Goal: Transaction & Acquisition: Book appointment/travel/reservation

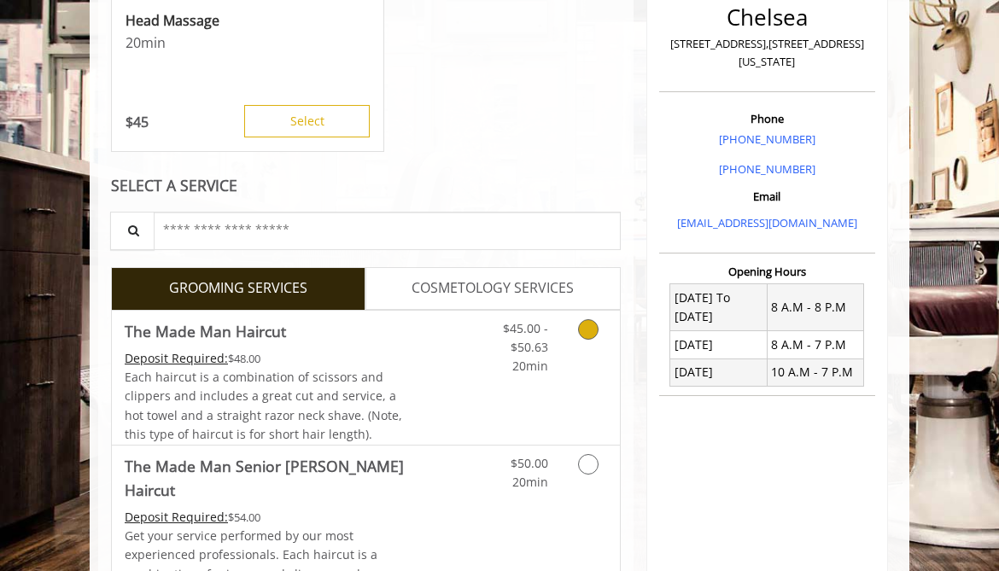
scroll to position [384, 0]
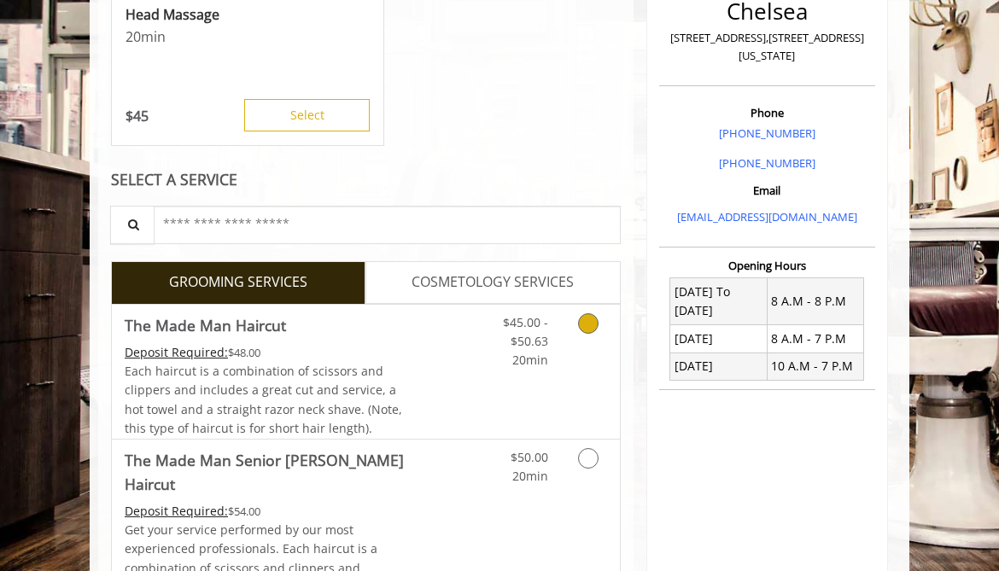
click at [592, 320] on icon "Grooming services" at bounding box center [588, 323] width 21 height 21
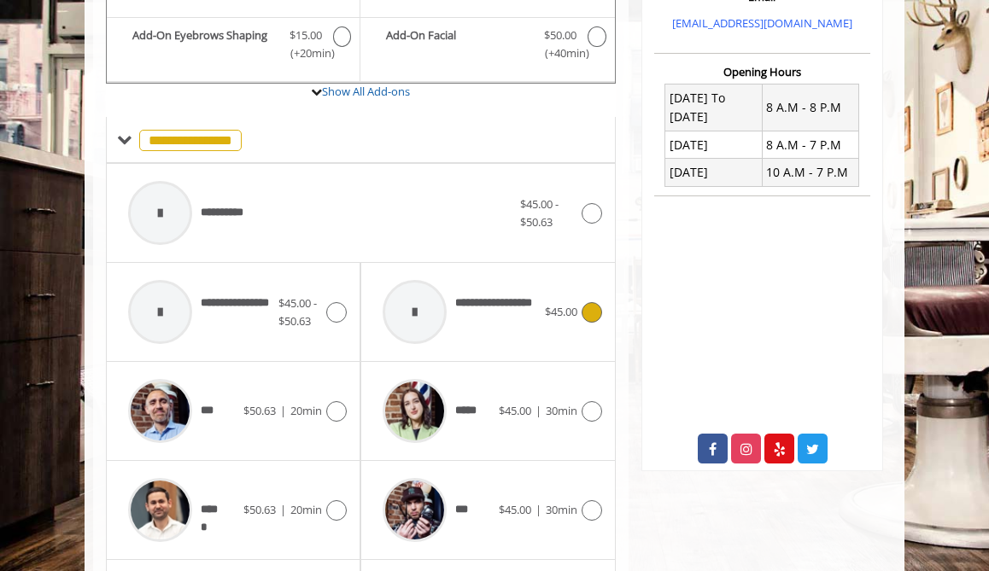
scroll to position [580, 0]
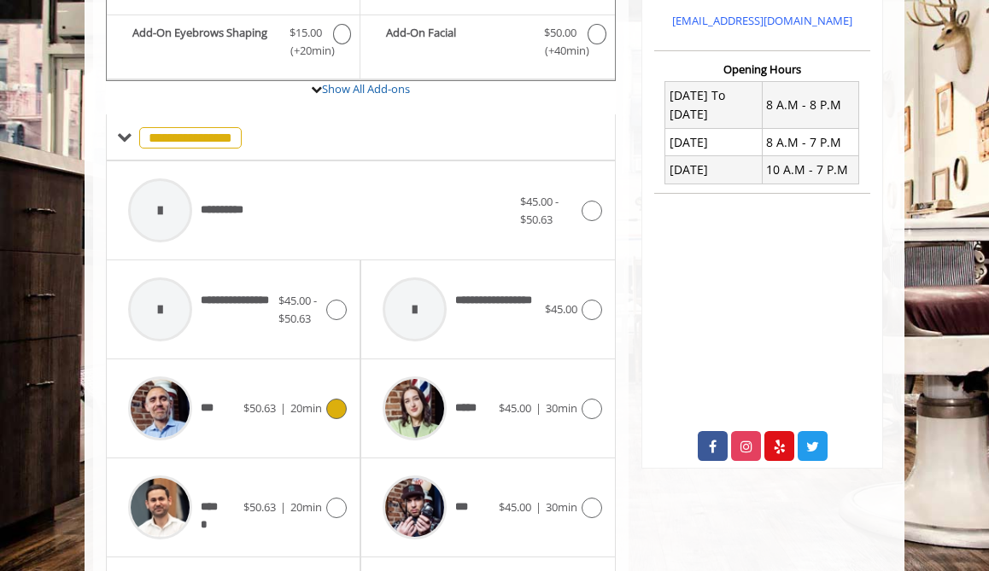
click at [342, 407] on icon at bounding box center [336, 409] width 21 height 21
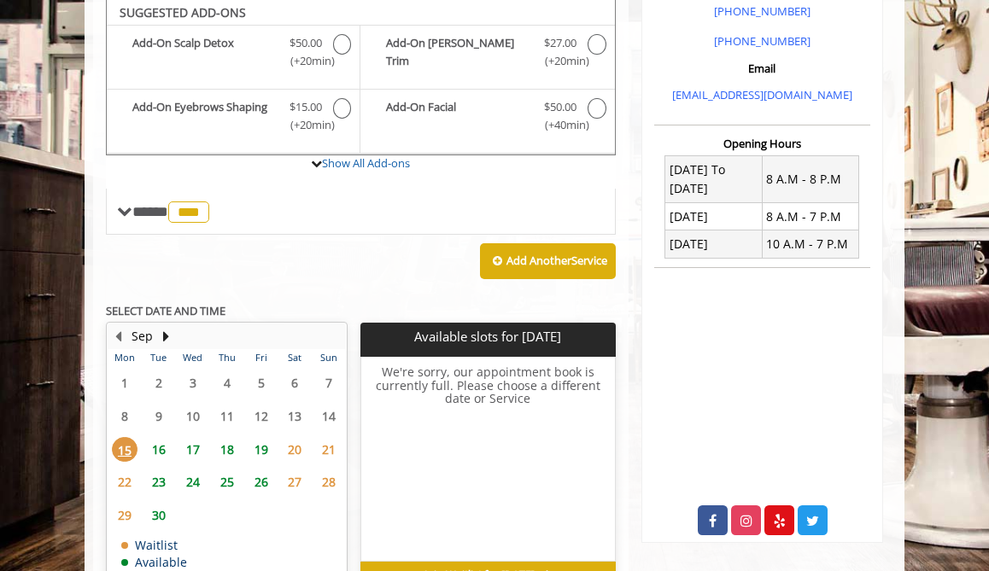
scroll to position [503, 0]
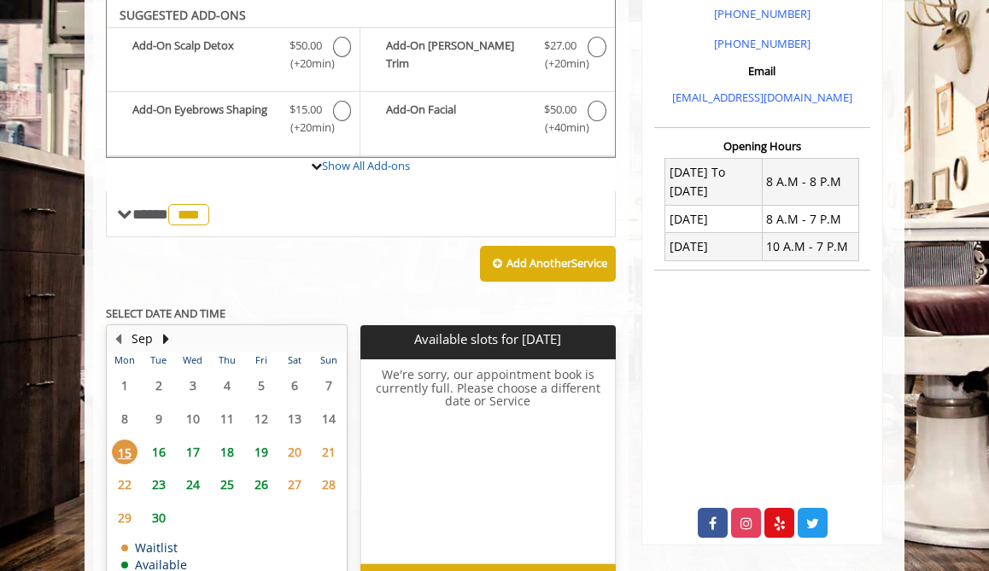
click at [160, 449] on span "16" at bounding box center [159, 452] width 26 height 25
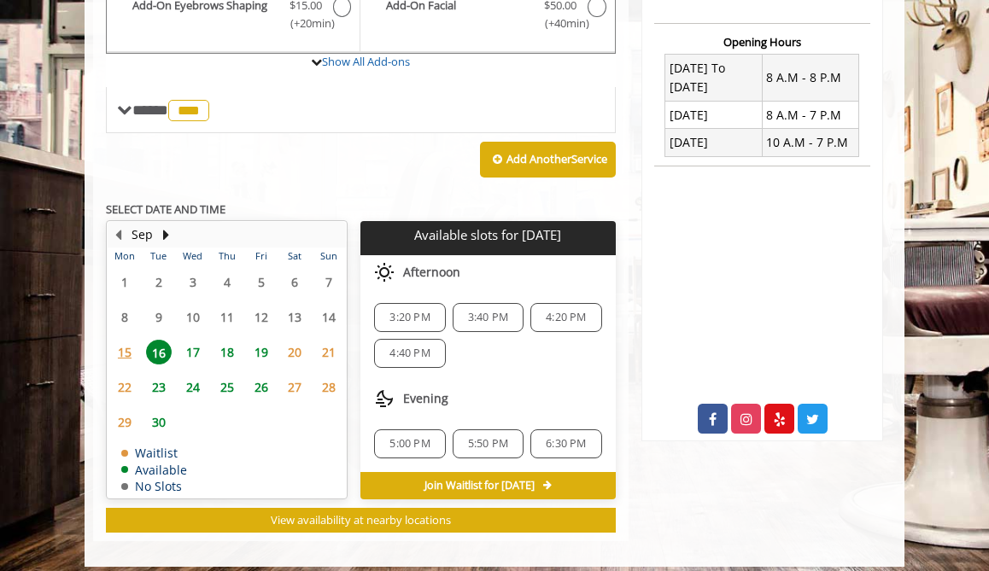
scroll to position [619, 0]
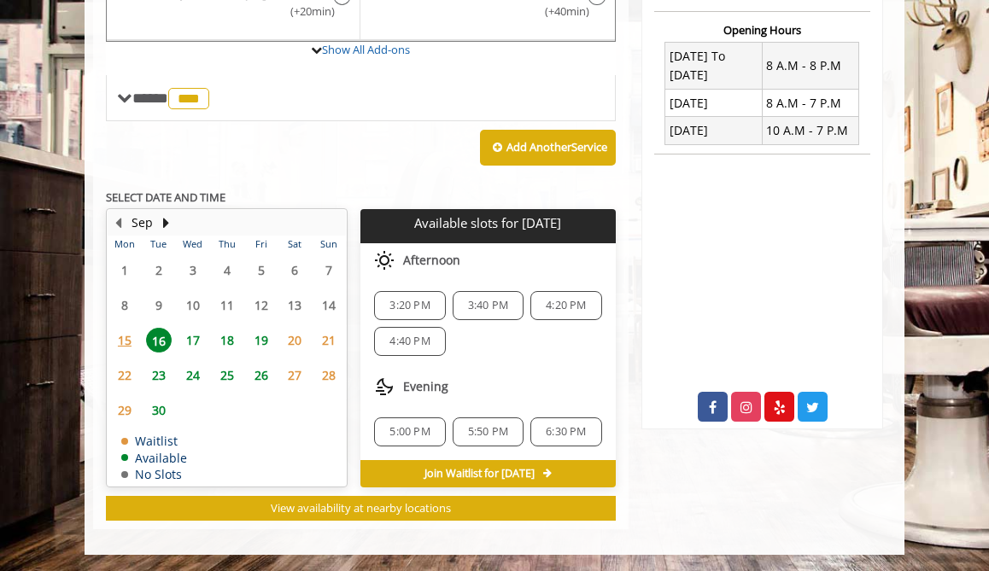
click at [196, 340] on span "17" at bounding box center [193, 340] width 26 height 25
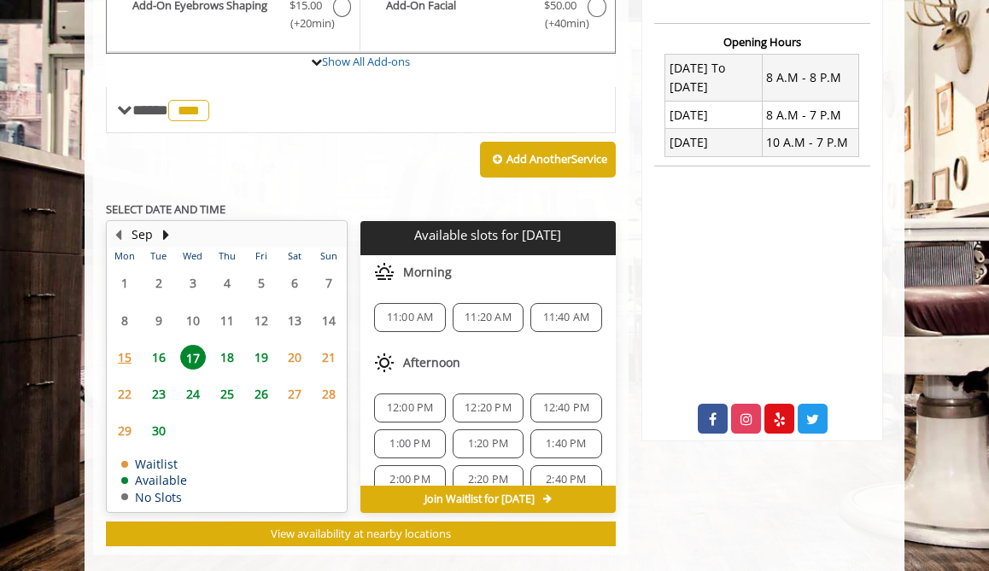
scroll to position [633, 0]
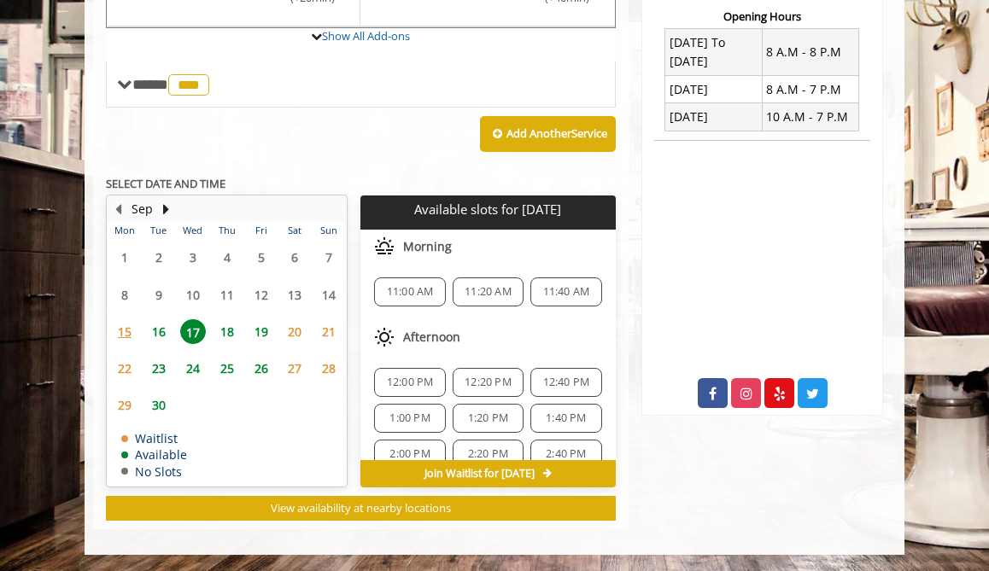
click at [395, 384] on span "12:00 PM" at bounding box center [410, 383] width 47 height 14
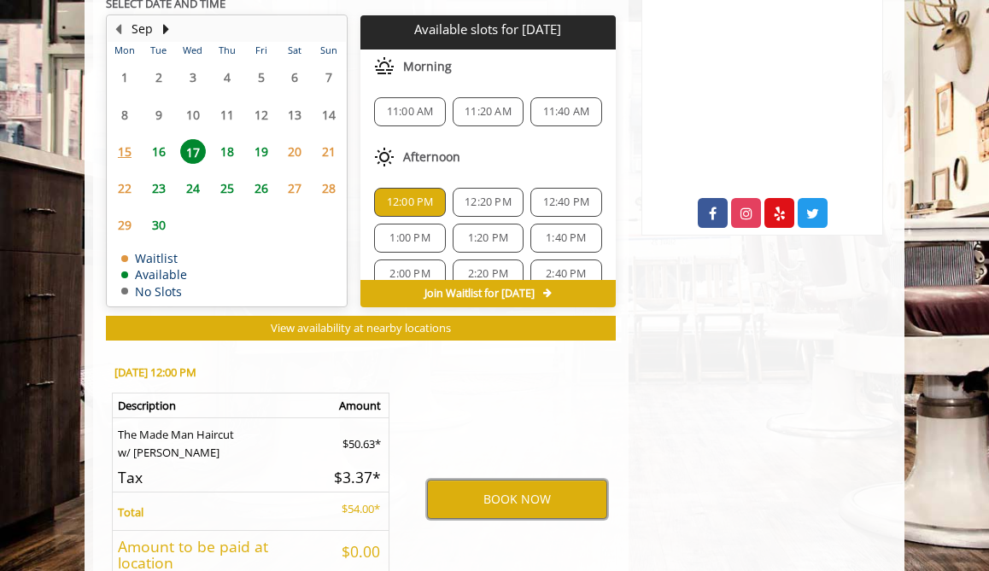
scroll to position [815, 0]
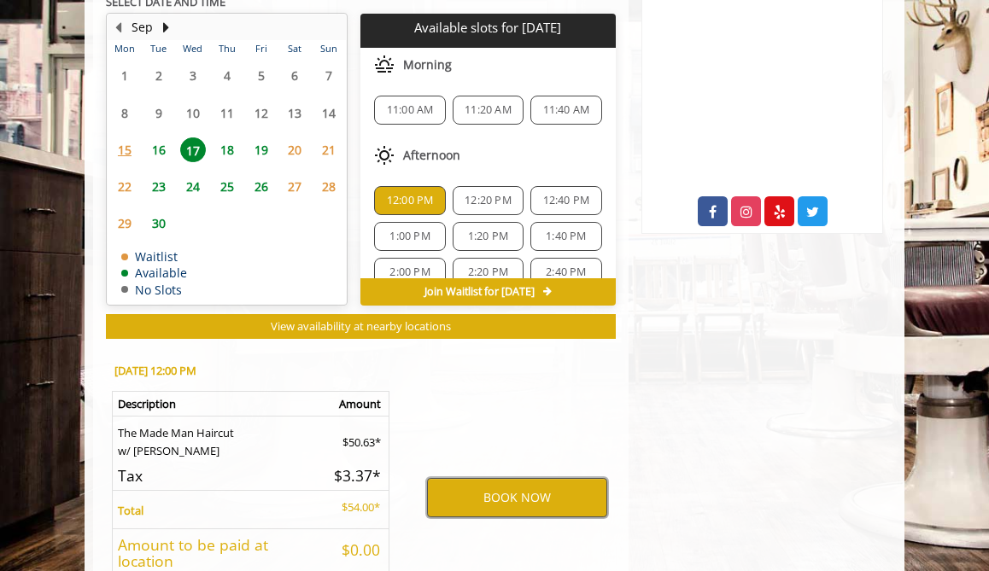
click at [524, 499] on button "BOOK NOW" at bounding box center [517, 497] width 180 height 39
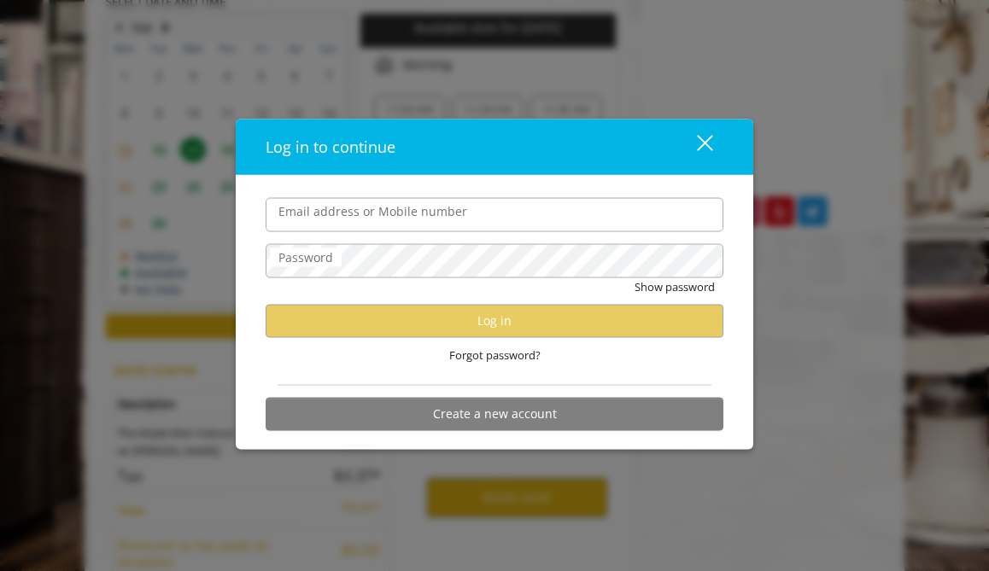
type input "**********"
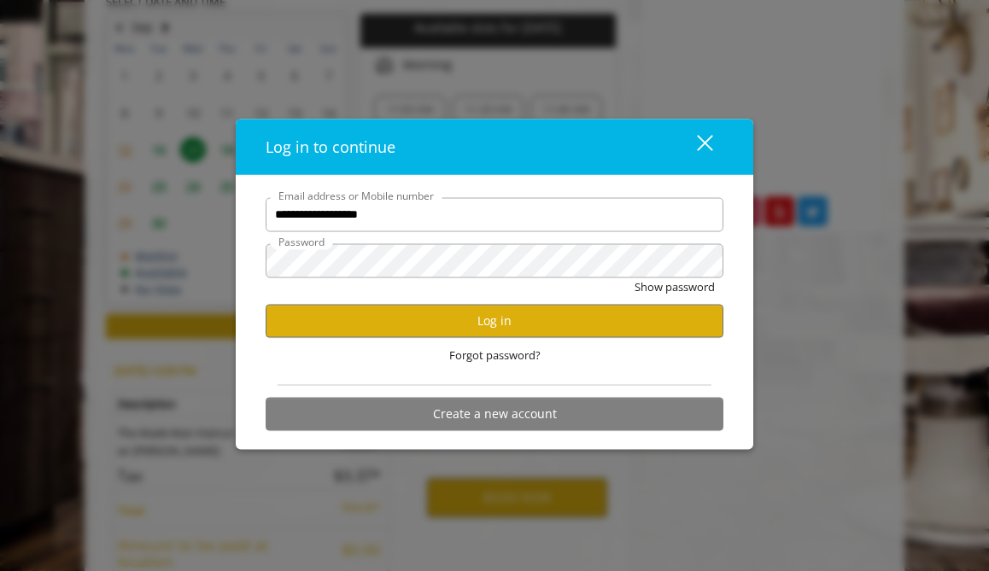
scroll to position [0, 0]
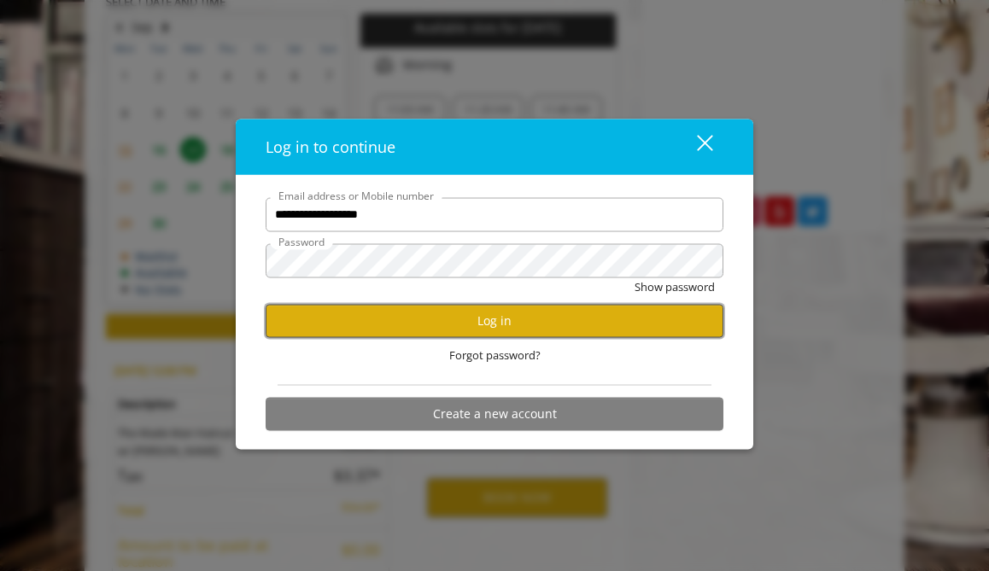
click at [489, 321] on button "Log in" at bounding box center [495, 320] width 458 height 33
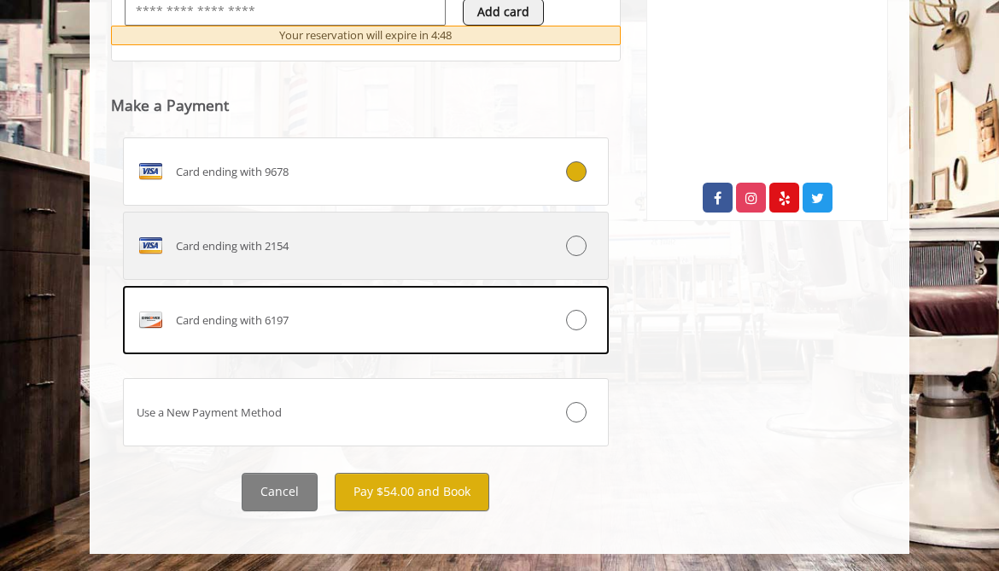
scroll to position [846, 0]
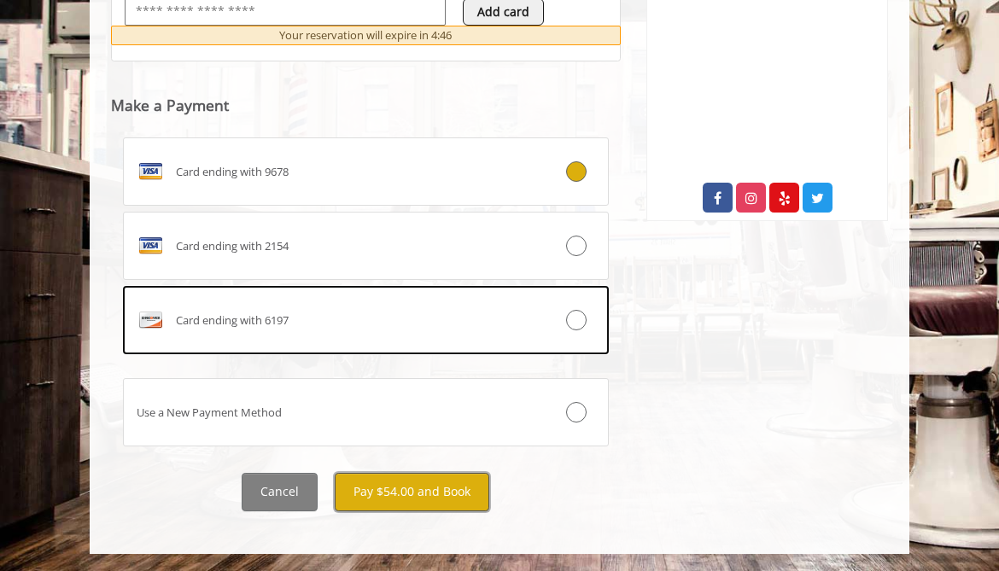
click at [467, 491] on button "Pay $54.00 and Book" at bounding box center [412, 492] width 155 height 38
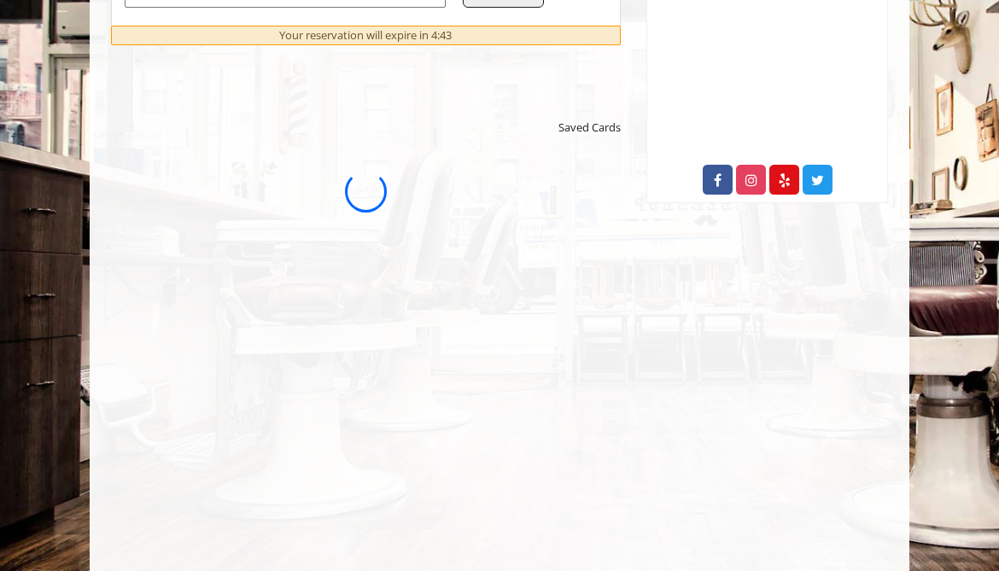
scroll to position [0, 0]
